Goal: Find specific page/section: Find specific page/section

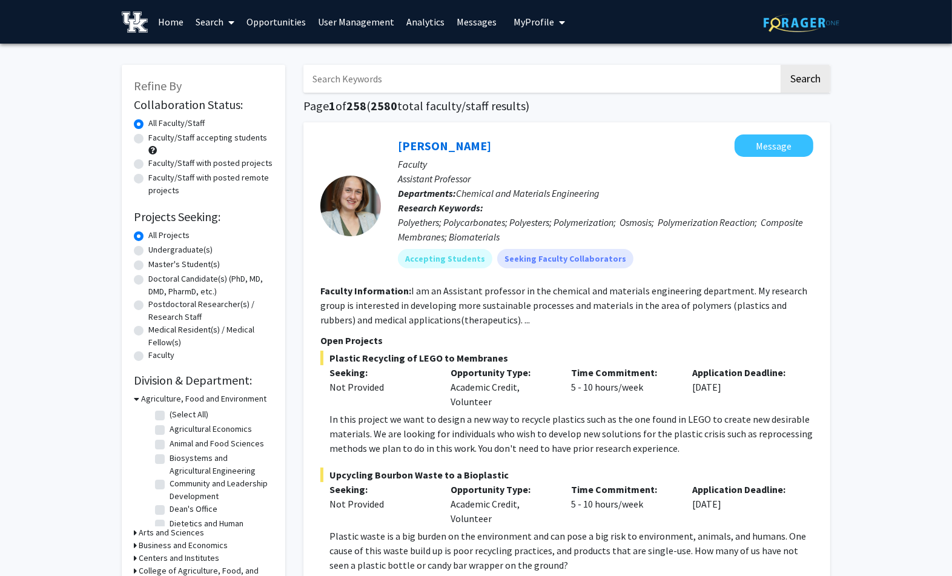
click at [148, 165] on label "Faculty/Staff with posted projects" at bounding box center [210, 163] width 124 height 13
click at [148, 165] on input "Faculty/Staff with posted projects" at bounding box center [152, 161] width 8 height 8
radio input "true"
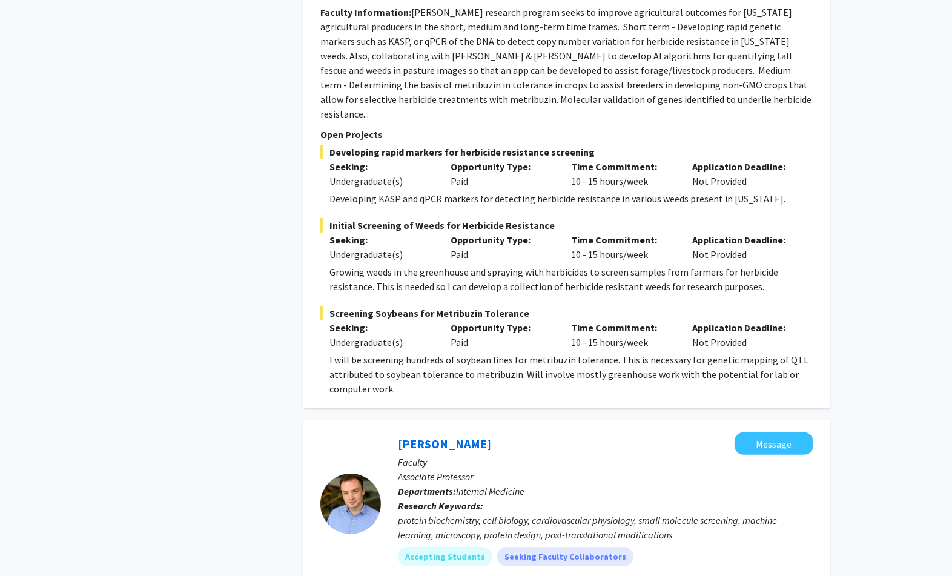
scroll to position [4508, 0]
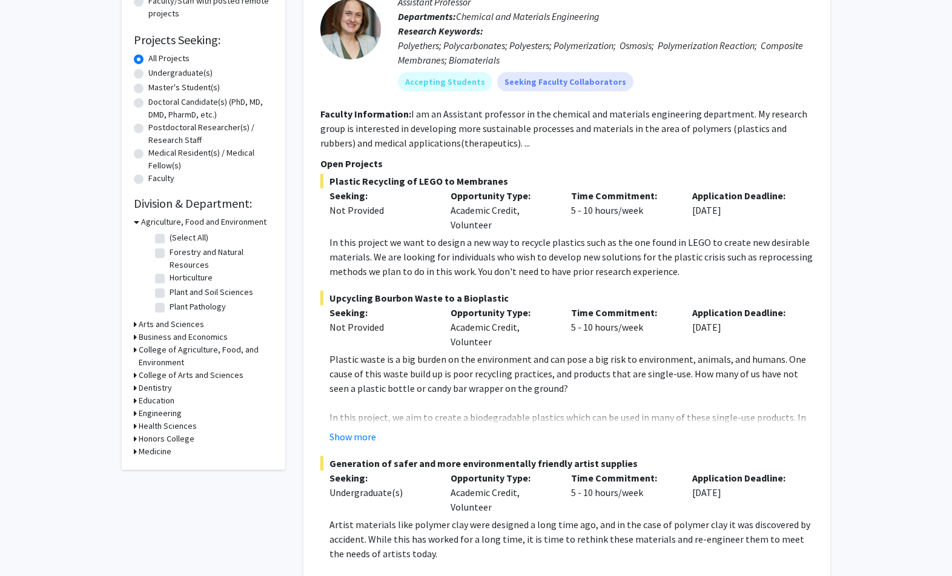
scroll to position [0, 0]
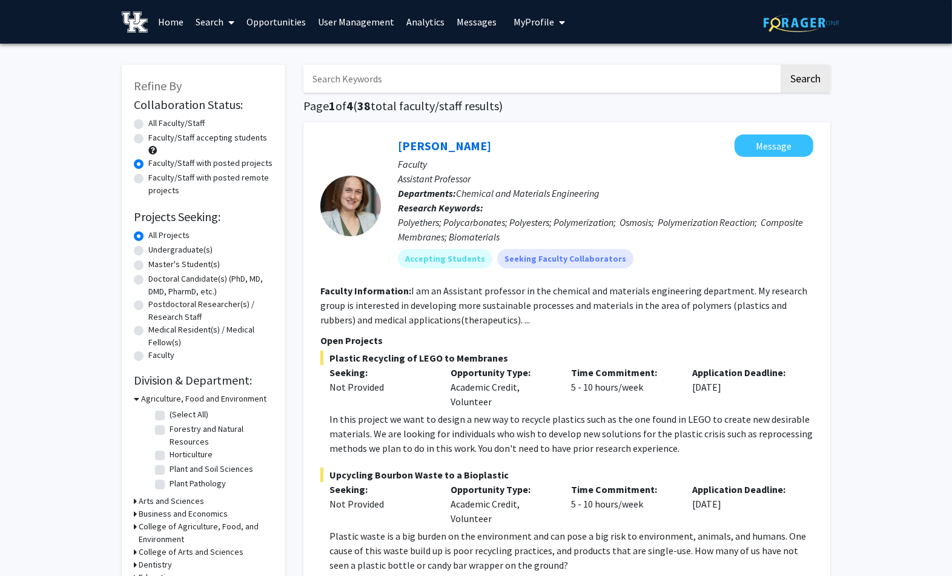
click at [371, 74] on input "Search Keywords" at bounding box center [540, 79] width 475 height 28
click at [222, 19] on link "Search" at bounding box center [215, 22] width 51 height 42
click at [235, 57] on span "Faculty/Staff" at bounding box center [234, 56] width 89 height 24
radio input "true"
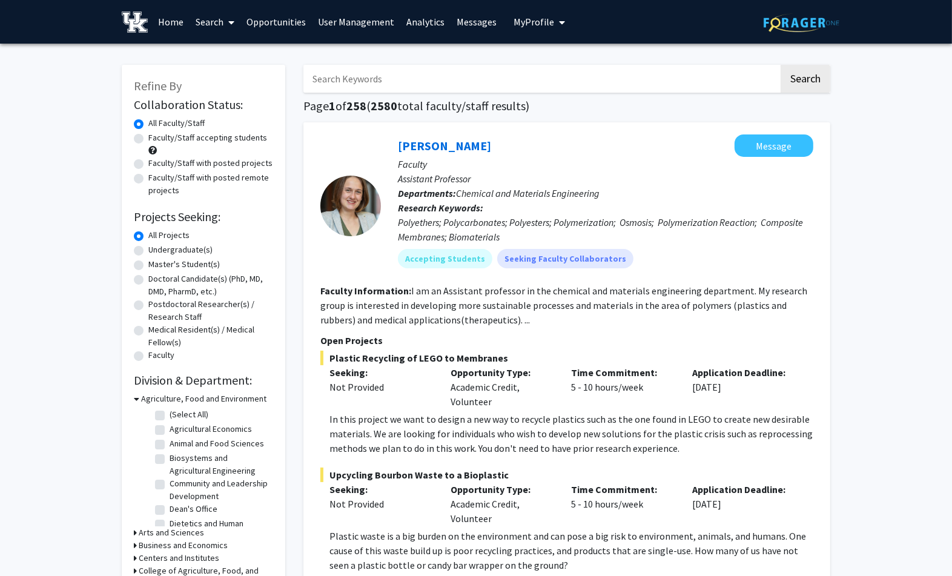
click at [368, 73] on input "Search Keywords" at bounding box center [540, 79] width 475 height 28
type input "fatemi"
click at [781, 65] on button "Search" at bounding box center [806, 79] width 50 height 28
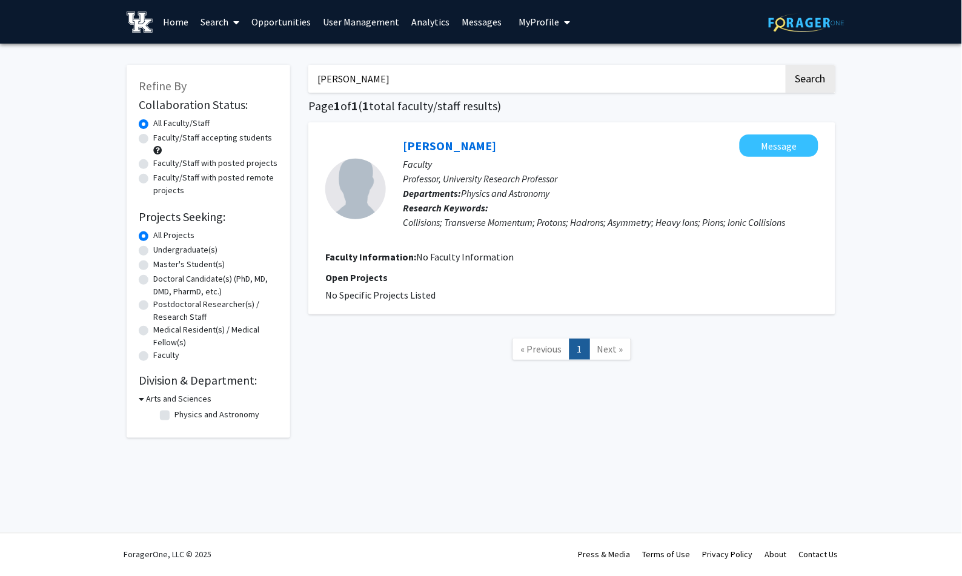
click at [421, 133] on div "Renee Fatemi Message Faculty Professor, University Research Professor Departmen…" at bounding box center [571, 218] width 527 height 192
click at [434, 140] on link "Renee Fatemi" at bounding box center [449, 145] width 93 height 15
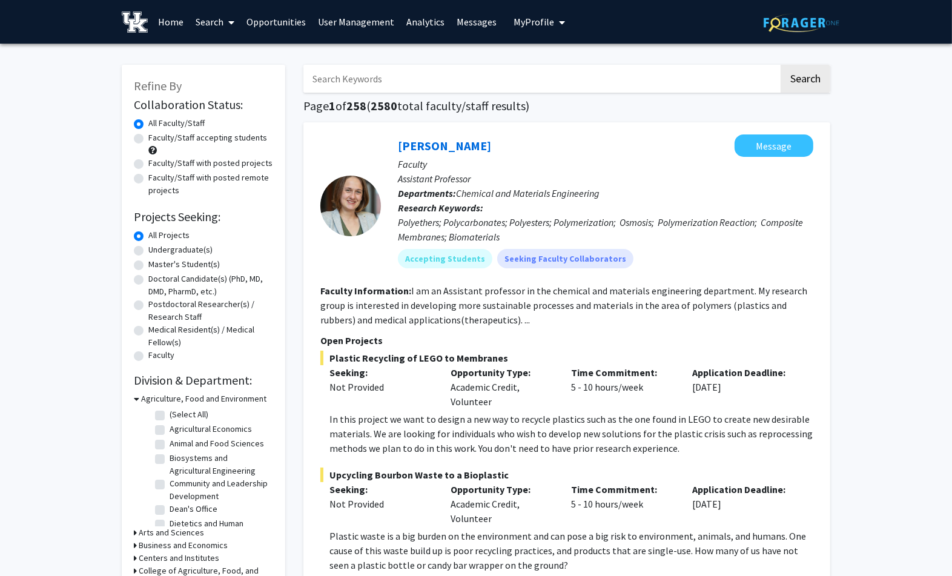
click at [365, 73] on input "Search Keywords" at bounding box center [540, 79] width 475 height 28
type input "d'orazio"
click at [781, 65] on button "Search" at bounding box center [806, 79] width 50 height 28
